Goal: Information Seeking & Learning: Learn about a topic

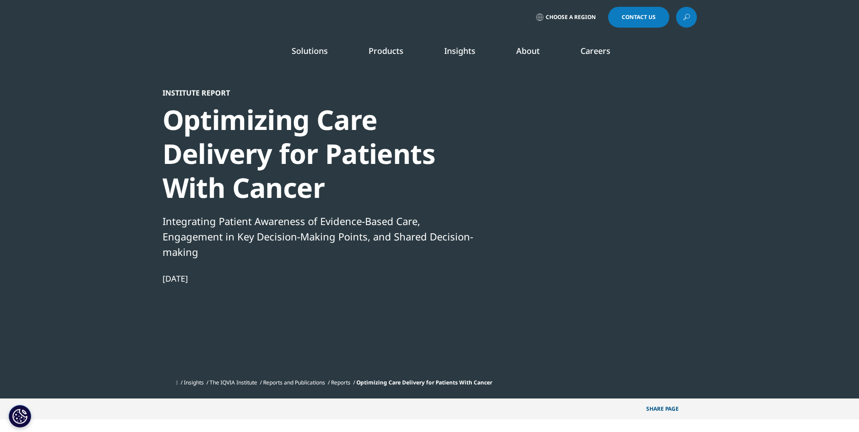
scroll to position [308, 534]
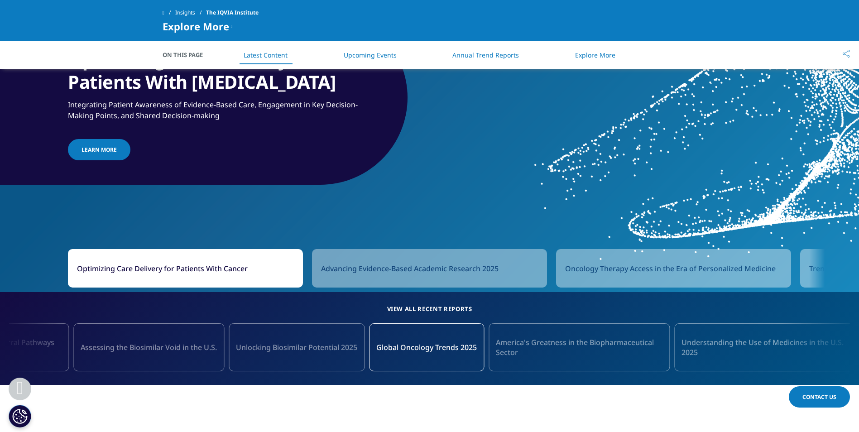
scroll to position [724, 0]
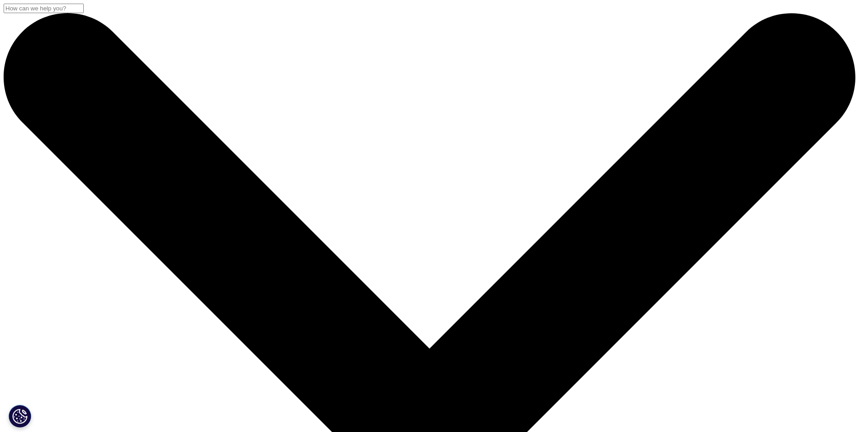
scroll to position [123, 534]
